Goal: Information Seeking & Learning: Check status

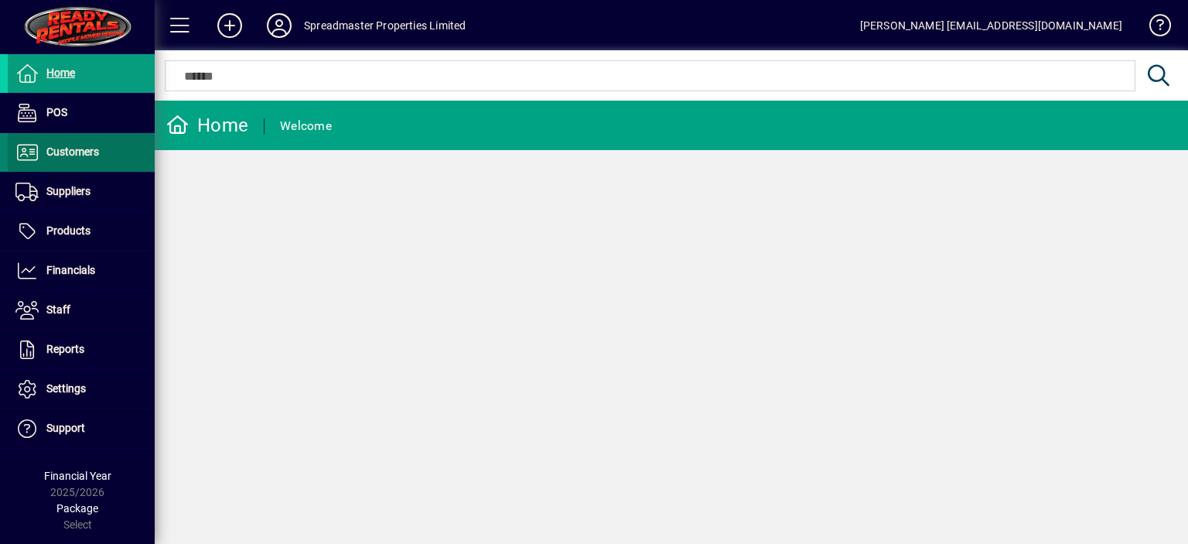
click at [76, 155] on span "Customers" at bounding box center [72, 151] width 53 height 12
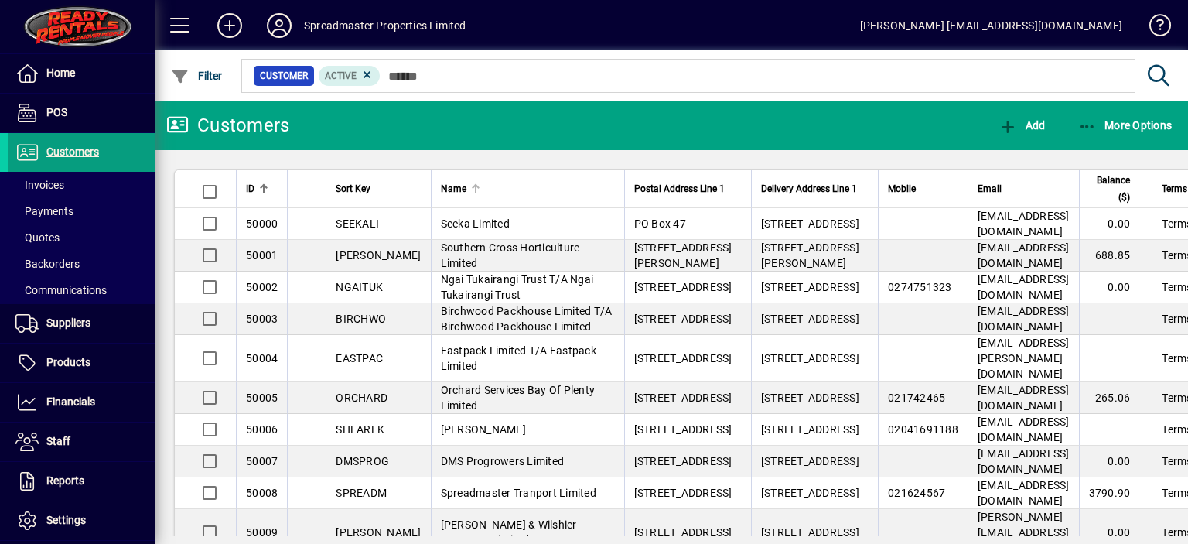
click at [471, 189] on div at bounding box center [475, 188] width 9 height 9
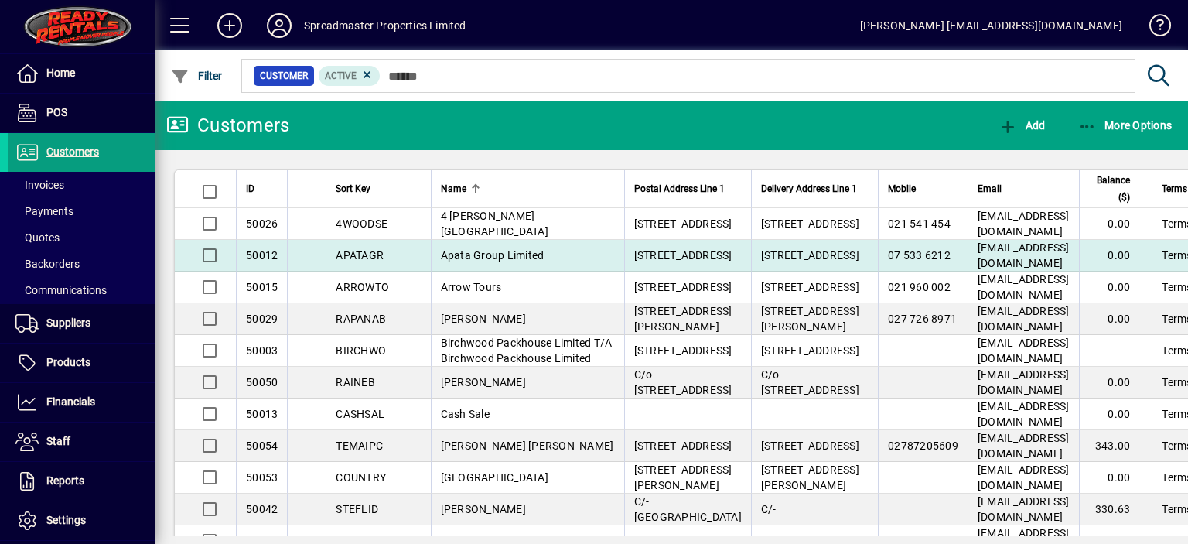
click at [454, 261] on span "Apata Group Limited" at bounding box center [493, 255] width 104 height 12
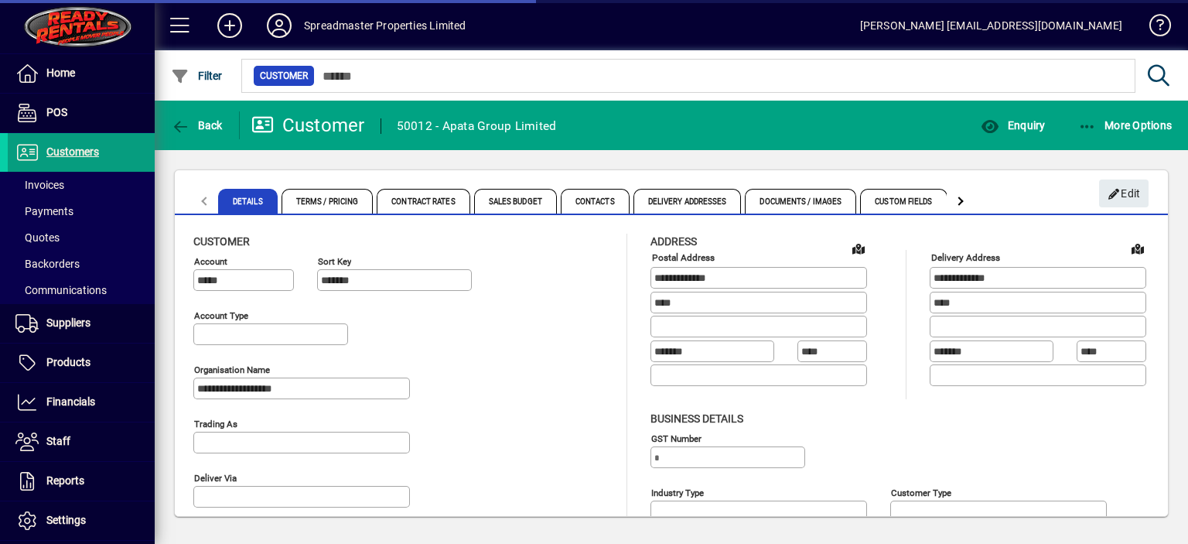
type input "**********"
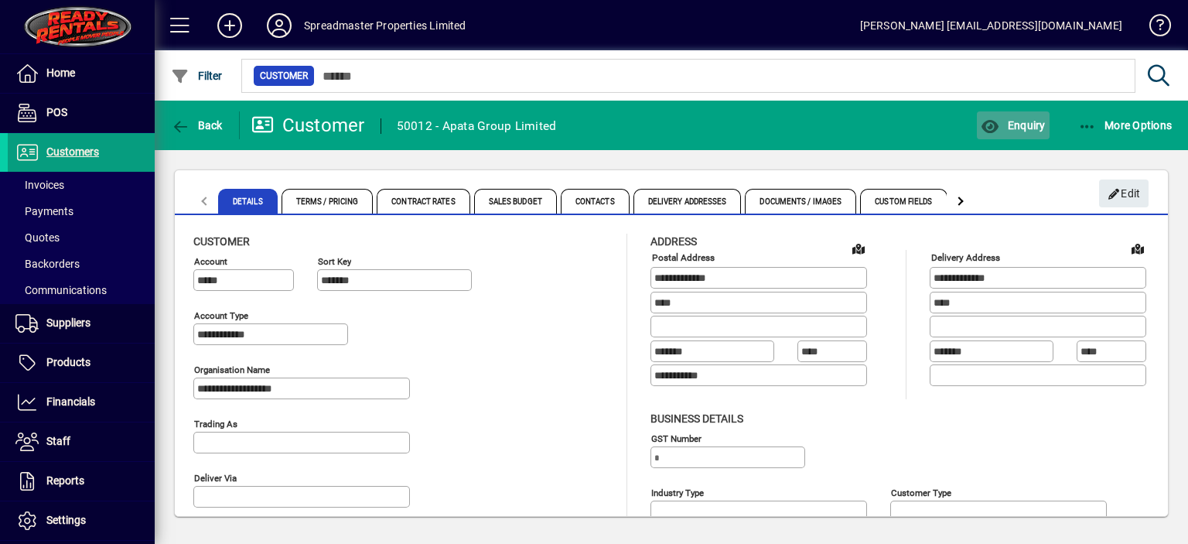
click at [1021, 121] on span "Enquiry" at bounding box center [1013, 125] width 64 height 12
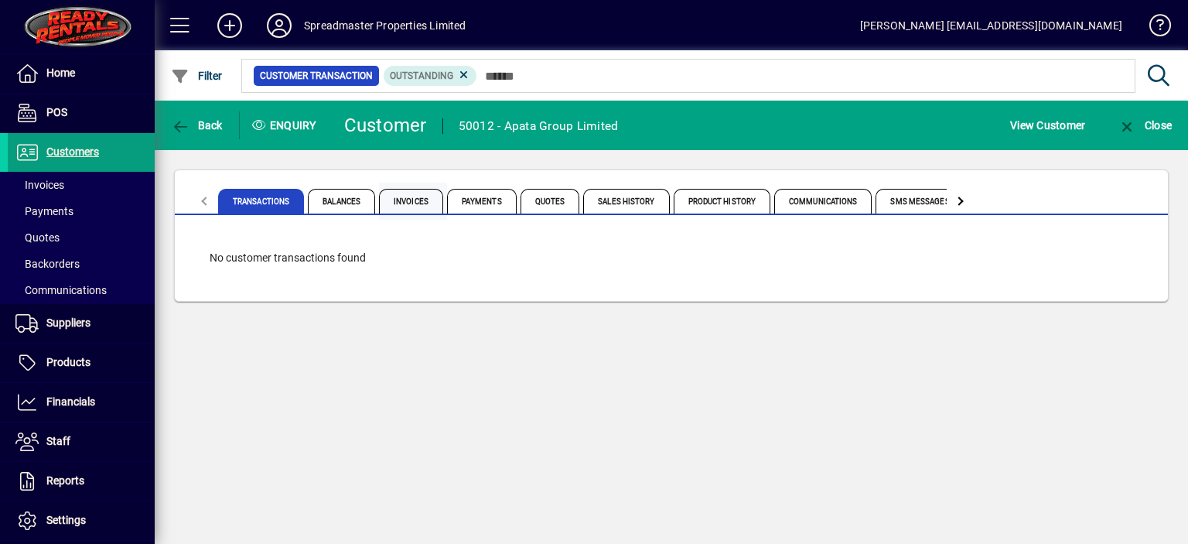
click at [421, 205] on span "Invoices" at bounding box center [411, 201] width 64 height 25
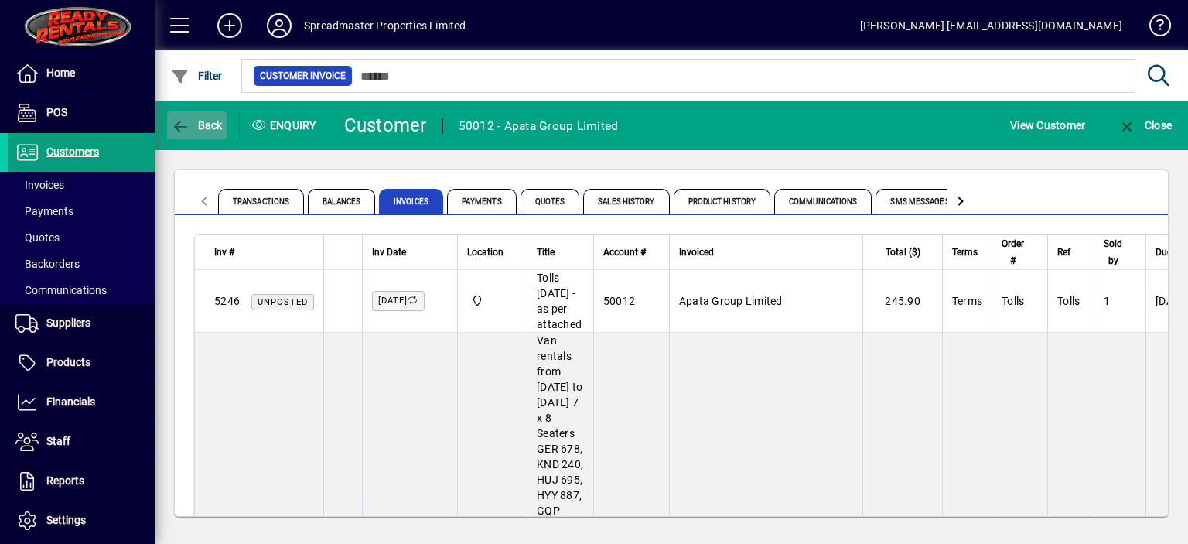
click at [201, 128] on span "Back" at bounding box center [197, 125] width 52 height 12
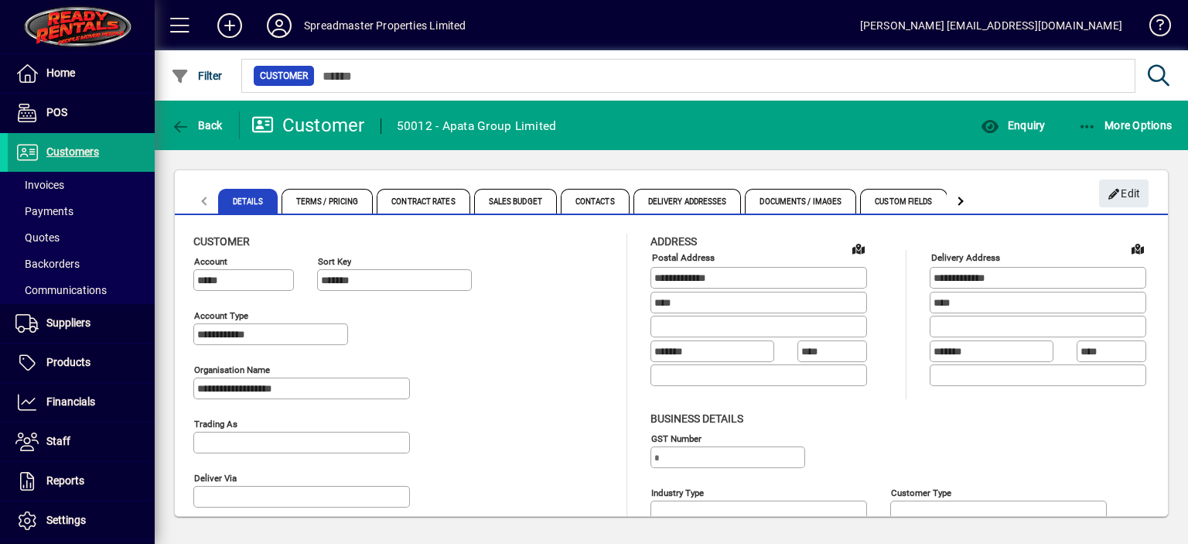
type input "**********"
click at [203, 124] on span "Back" at bounding box center [197, 125] width 52 height 12
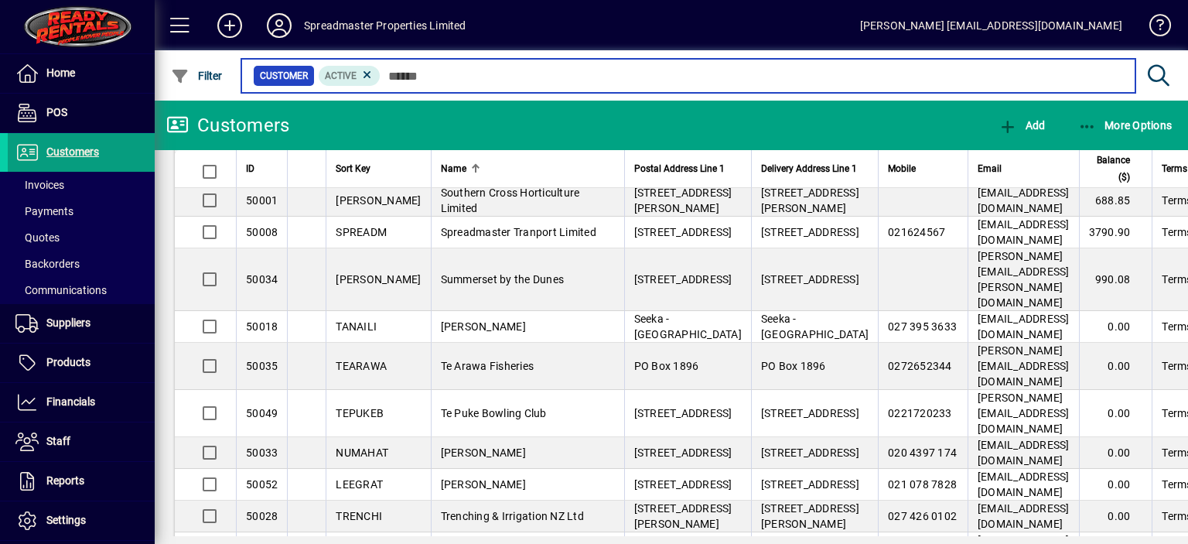
scroll to position [1392, 0]
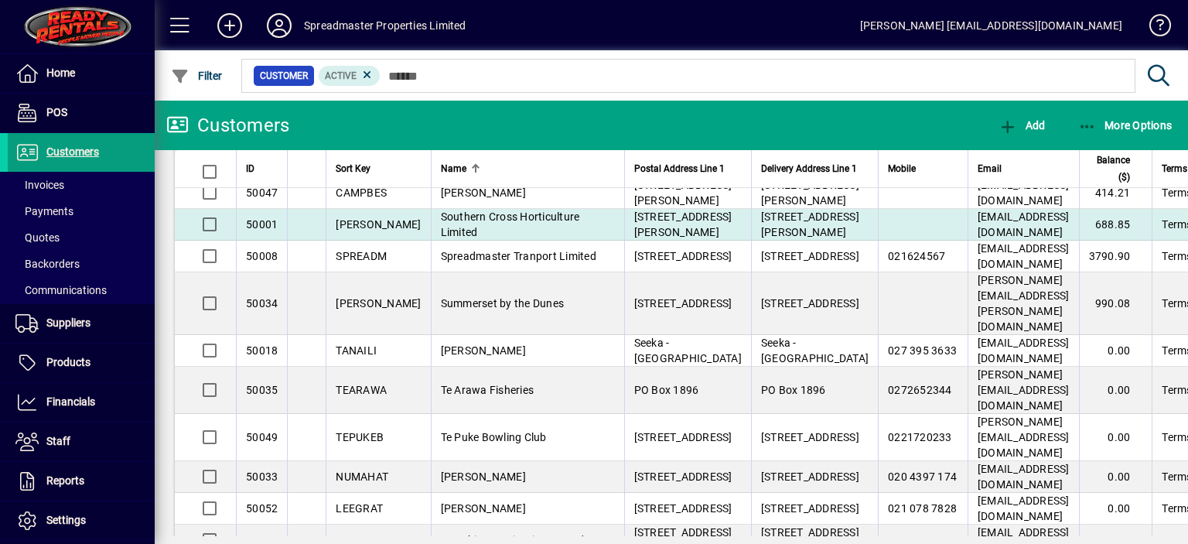
click at [456, 238] on span "Southern Cross Horticulture Limited" at bounding box center [510, 224] width 139 height 28
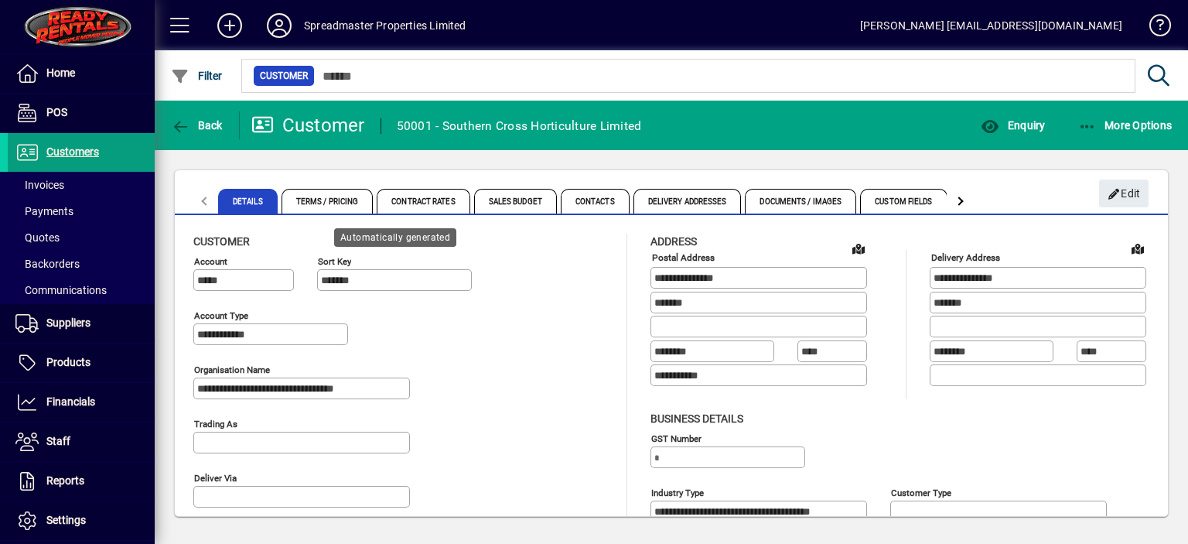
type input "**********"
click at [1025, 127] on span "Enquiry" at bounding box center [1013, 125] width 64 height 12
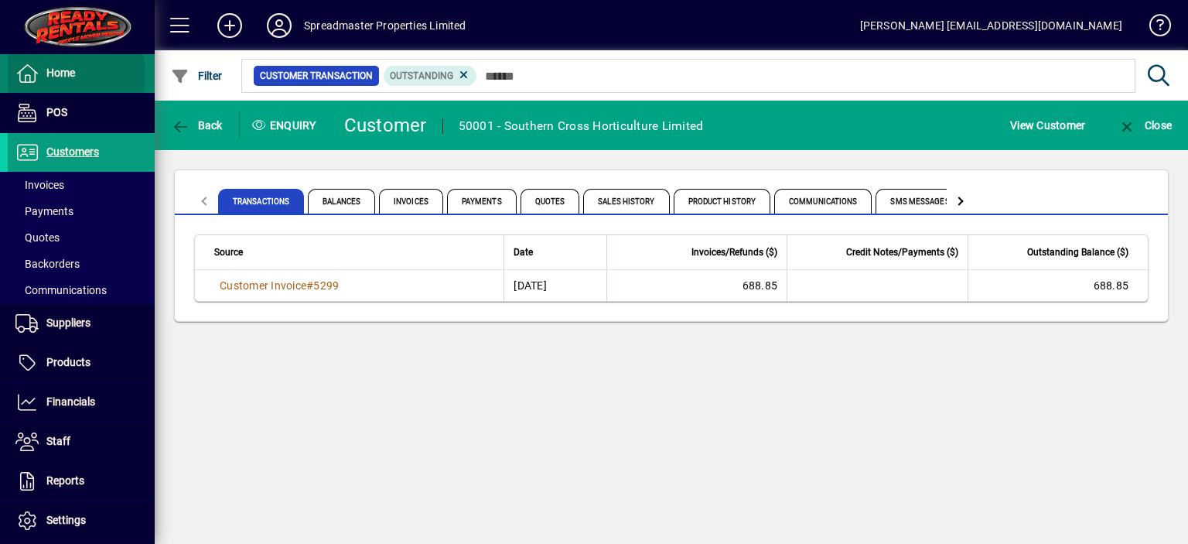
click at [68, 73] on span "Home" at bounding box center [60, 73] width 29 height 12
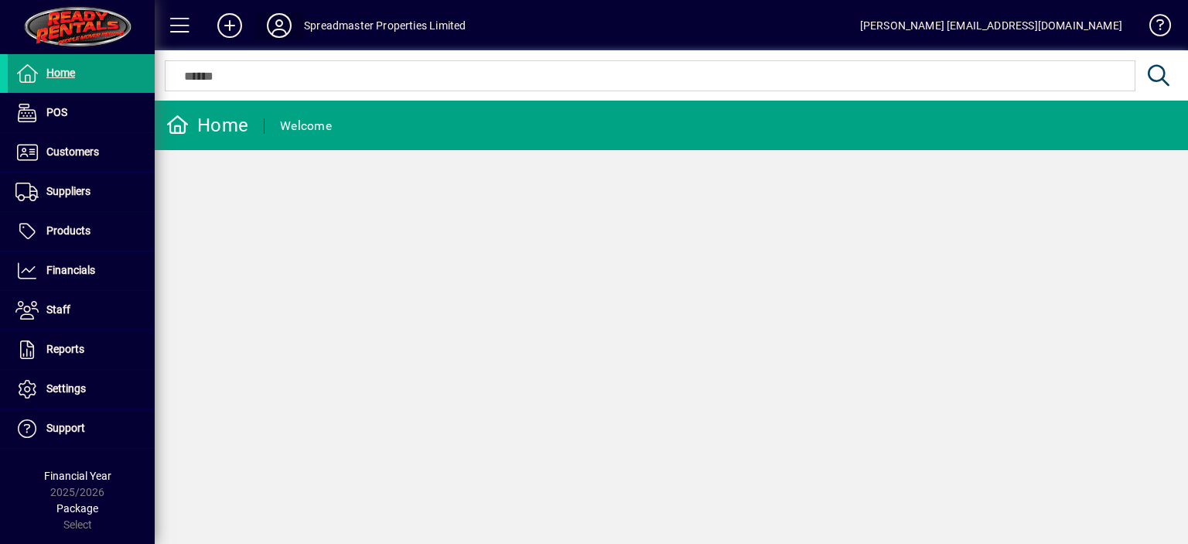
click at [278, 27] on icon at bounding box center [279, 25] width 31 height 25
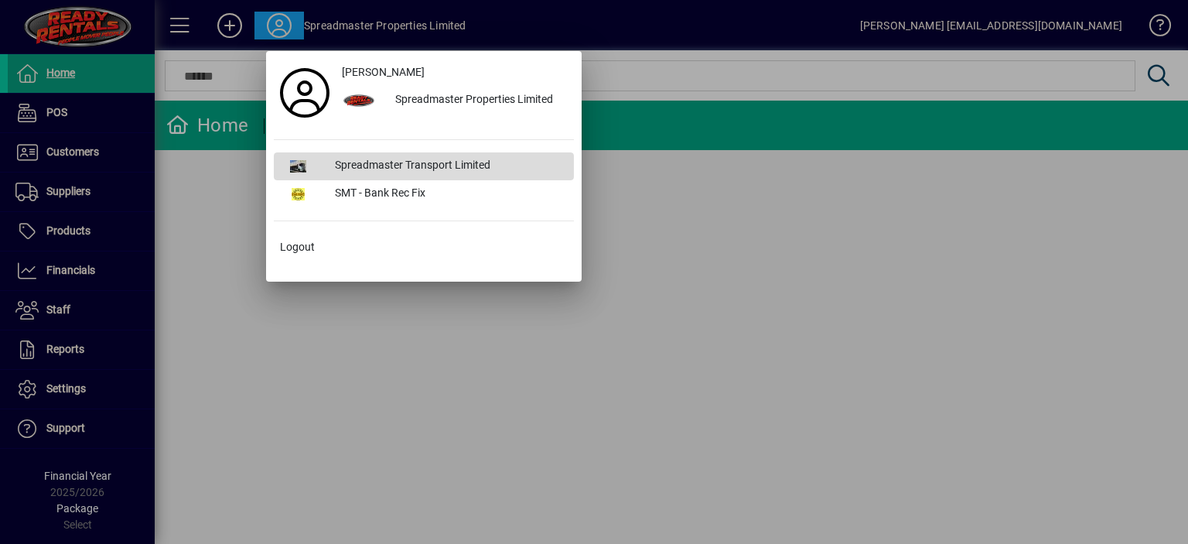
click at [374, 164] on div "Spreadmaster Transport Limited" at bounding box center [448, 166] width 251 height 28
